Goal: Task Accomplishment & Management: Use online tool/utility

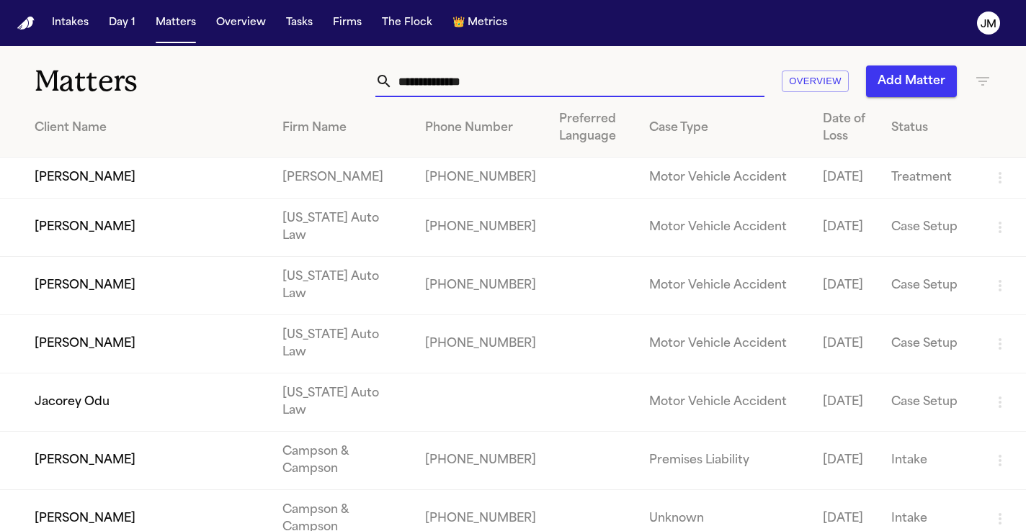
click at [425, 77] on input "text" at bounding box center [578, 82] width 372 height 32
click at [450, 85] on input "text" at bounding box center [578, 82] width 372 height 32
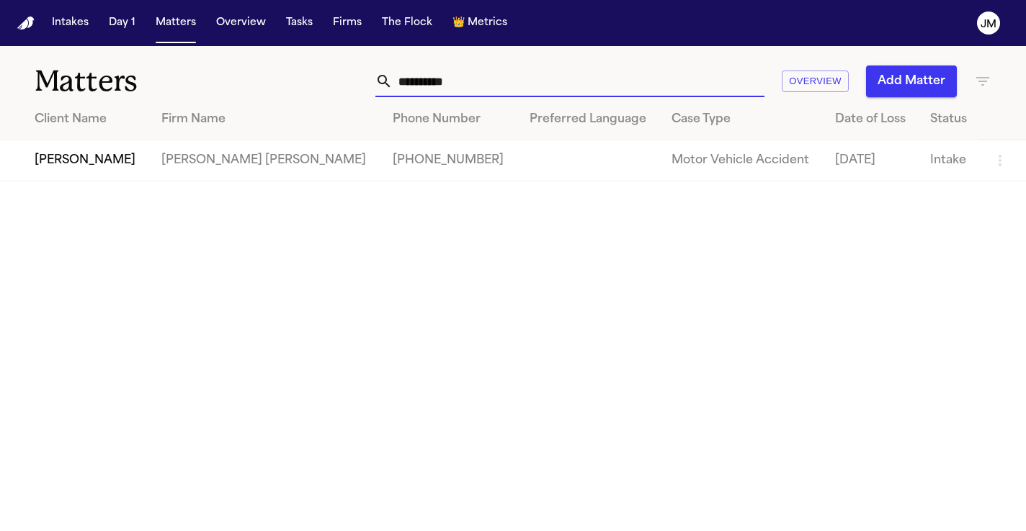
type input "**********"
click at [153, 158] on td "[PERSON_NAME] [PERSON_NAME]" at bounding box center [266, 160] width 232 height 41
click at [120, 153] on td "[PERSON_NAME]" at bounding box center [75, 160] width 150 height 41
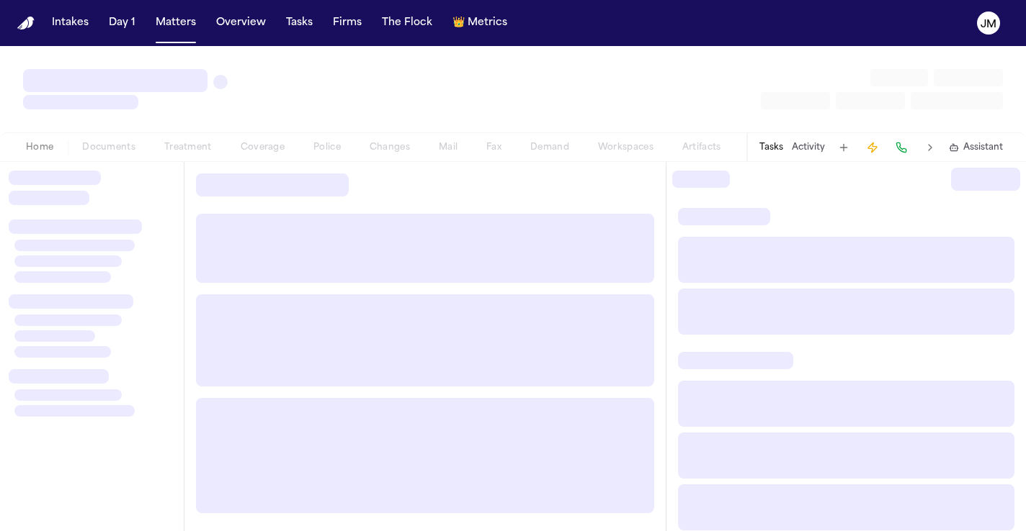
click at [120, 153] on div "Home Documents Treatment Coverage Police Changes Mail Fax Demand Workspaces Art…" at bounding box center [374, 147] width 724 height 17
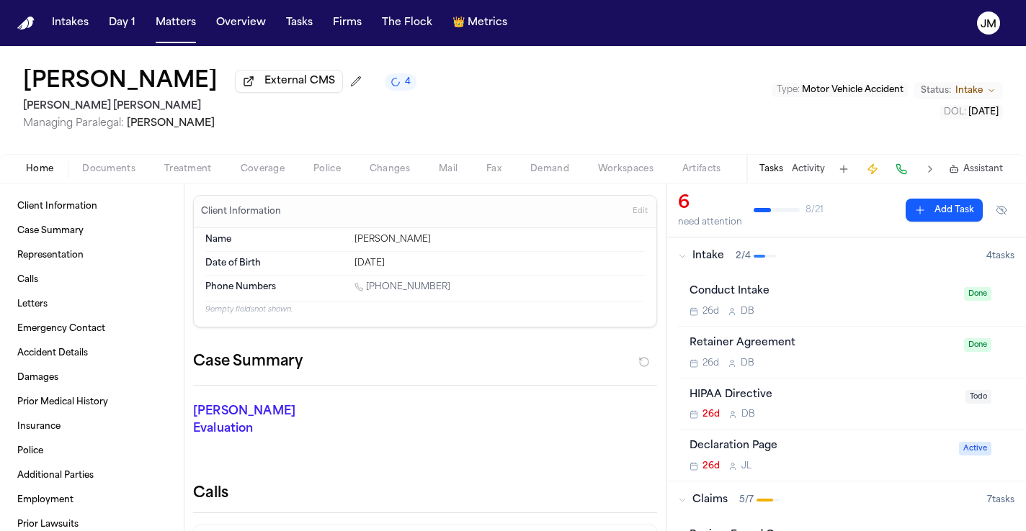
click at [271, 178] on span "button" at bounding box center [262, 176] width 61 height 1
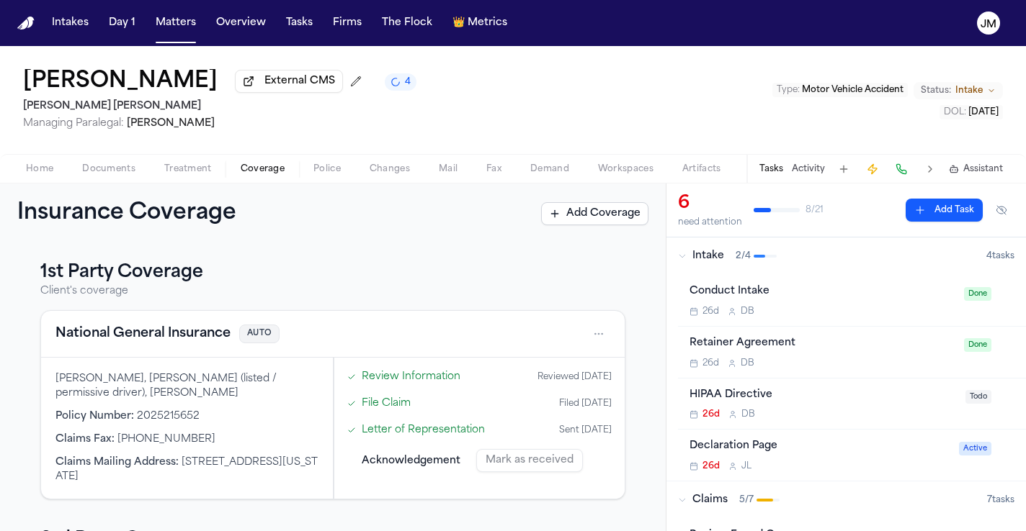
scroll to position [3, 0]
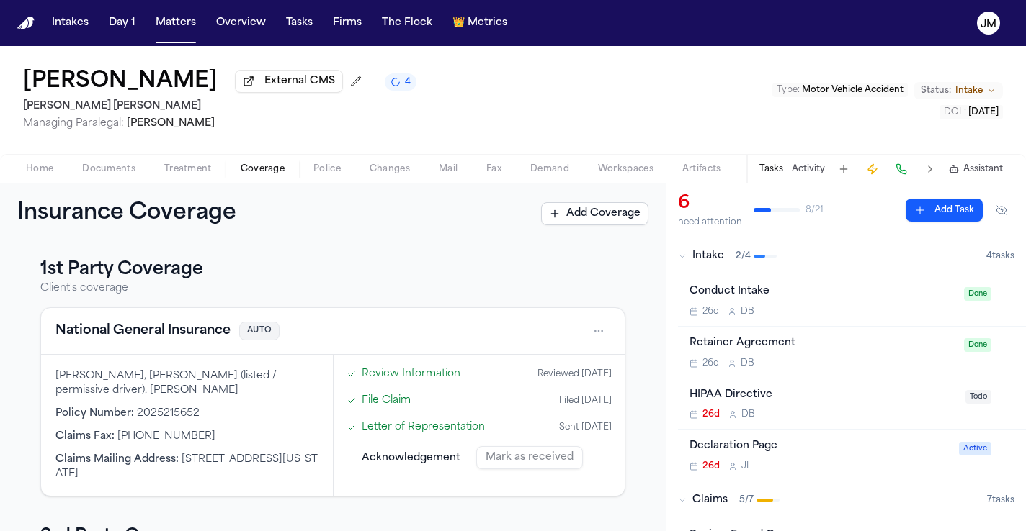
click at [902, 175] on button at bounding box center [901, 169] width 20 height 20
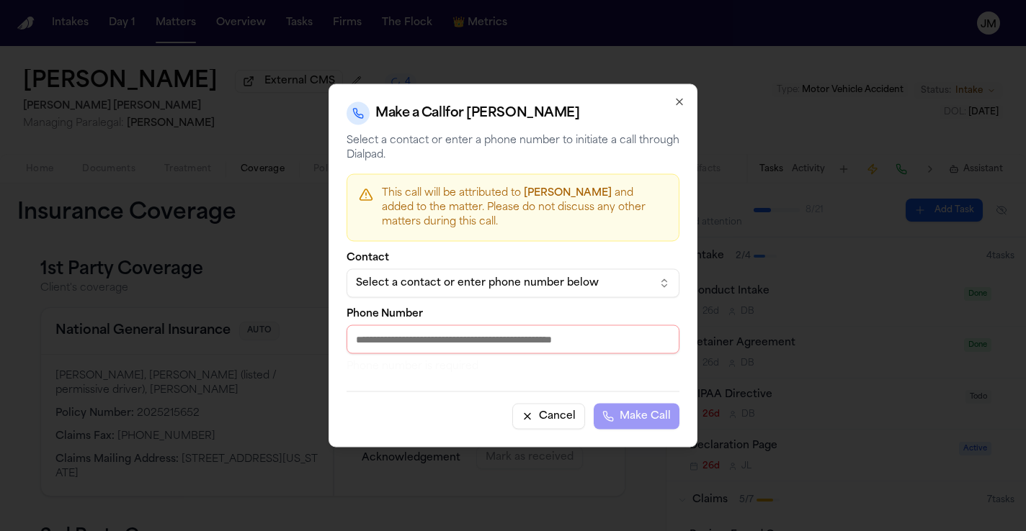
click at [489, 284] on div "Select a contact or enter phone number below" at bounding box center [501, 284] width 291 height 14
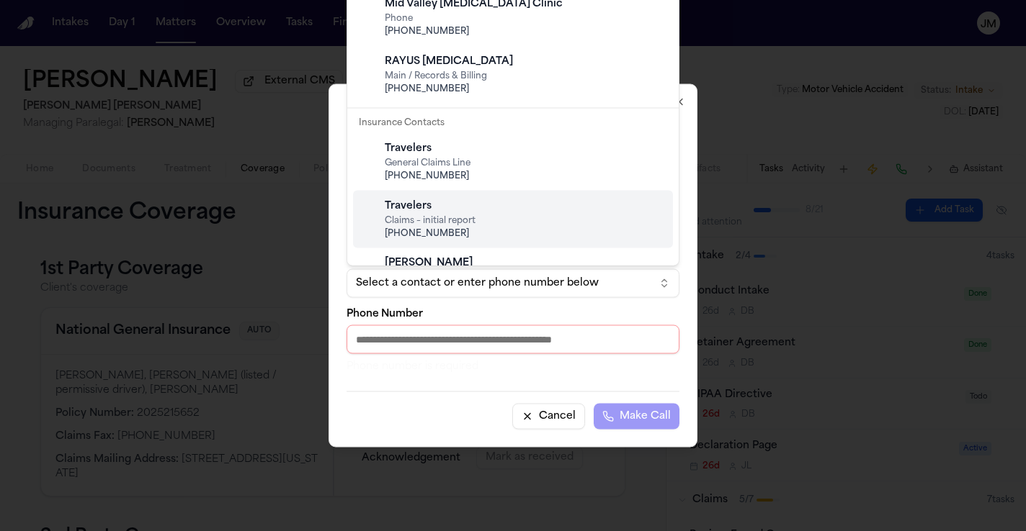
scroll to position [86, 0]
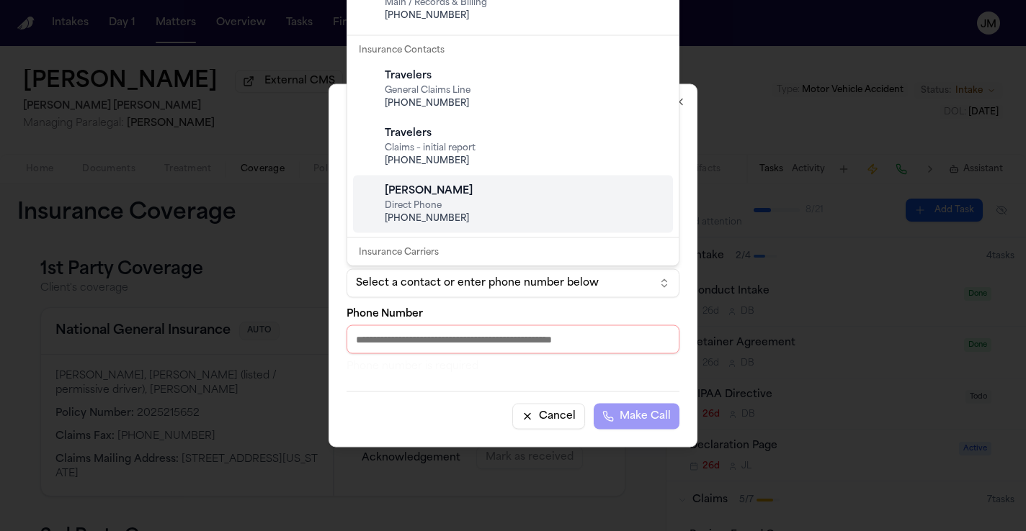
click at [481, 208] on span "Direct Phone" at bounding box center [524, 206] width 279 height 12
type input "**********"
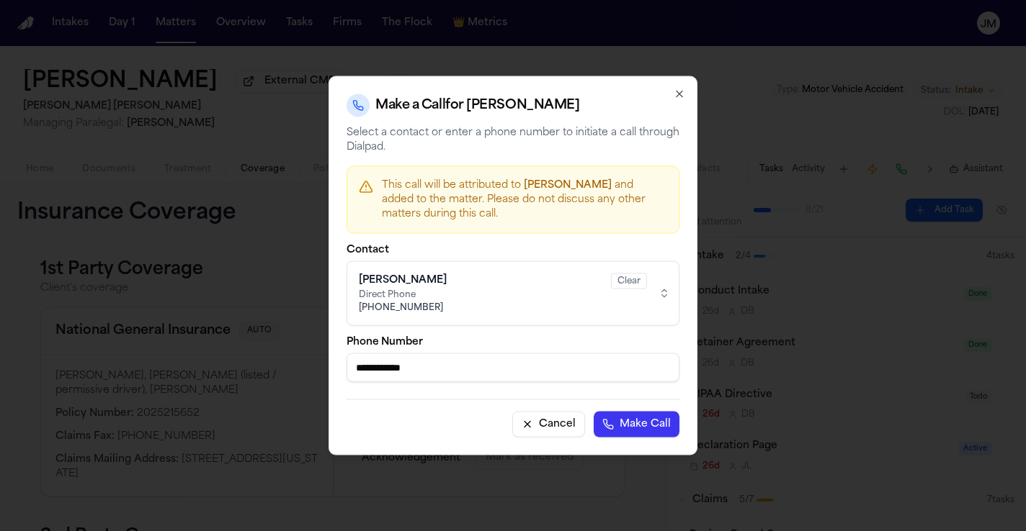
click at [621, 430] on button "Make Call" at bounding box center [636, 425] width 86 height 26
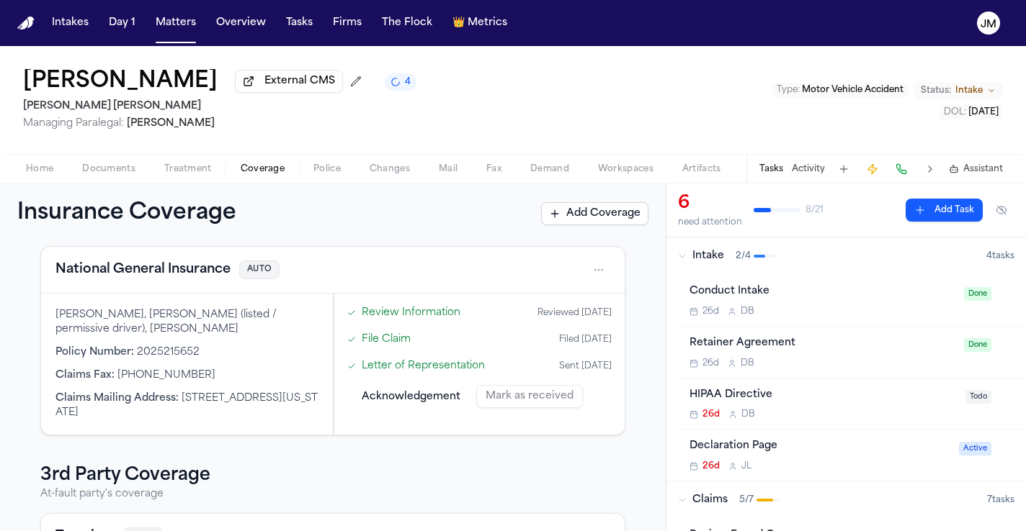
scroll to position [10, 0]
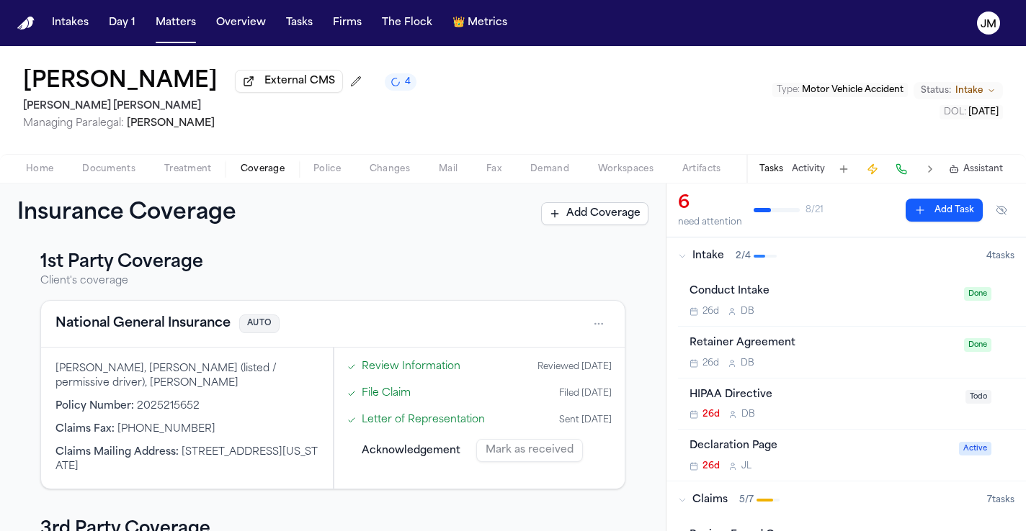
click at [587, 324] on html "Intakes Day 1 Matters Overview Tasks Firms The Flock 👑 Metrics [PERSON_NAME] Ex…" at bounding box center [513, 265] width 1026 height 531
click at [590, 329] on html "Intakes Day 1 Matters Overview Tasks Firms The Flock 👑 Metrics [PERSON_NAME] Ex…" at bounding box center [513, 265] width 1026 height 531
click at [558, 356] on div "View coverage details" at bounding box center [542, 364] width 108 height 37
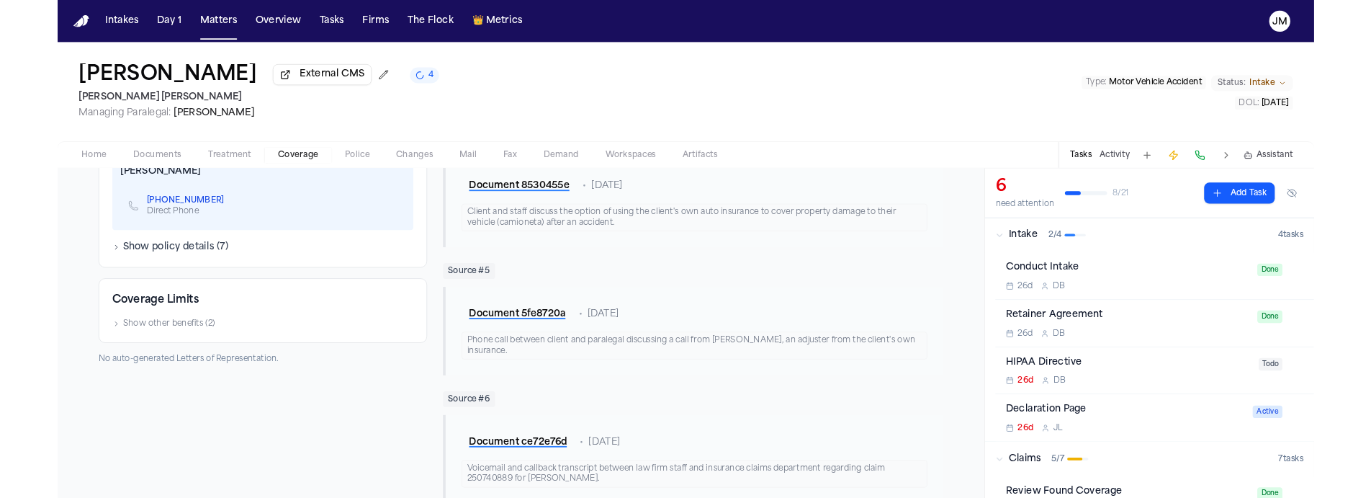
scroll to position [514, 0]
